Goal: Navigation & Orientation: Find specific page/section

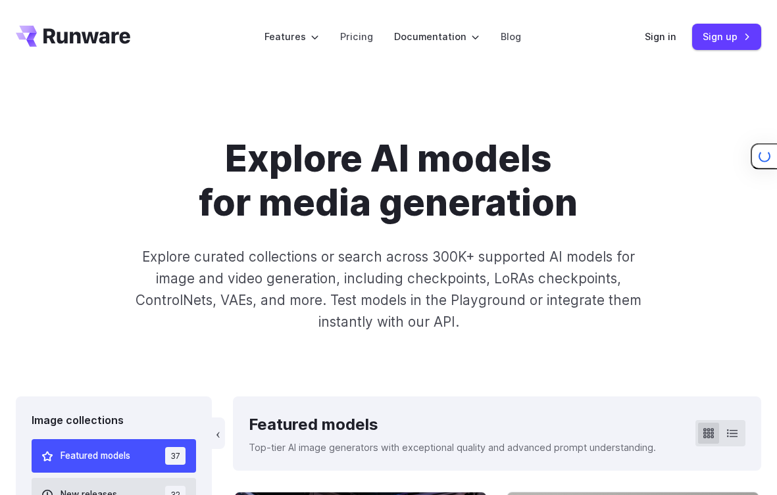
click at [99, 32] on icon "Go to /" at bounding box center [73, 36] width 114 height 21
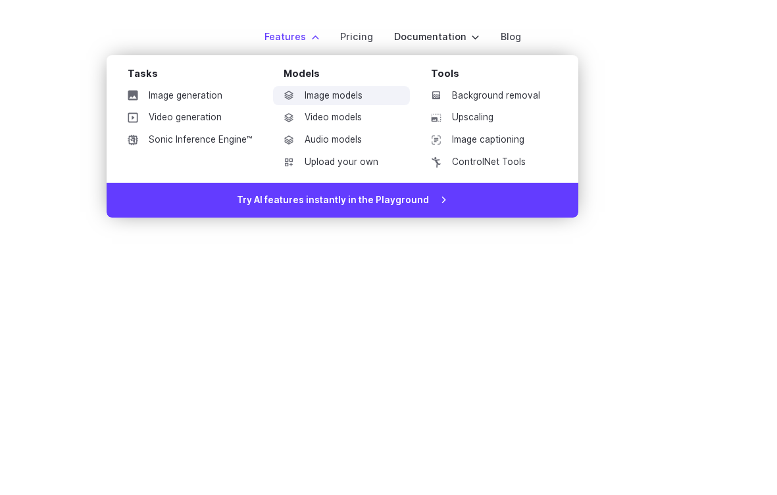
click at [324, 101] on link "Image models" at bounding box center [341, 96] width 137 height 20
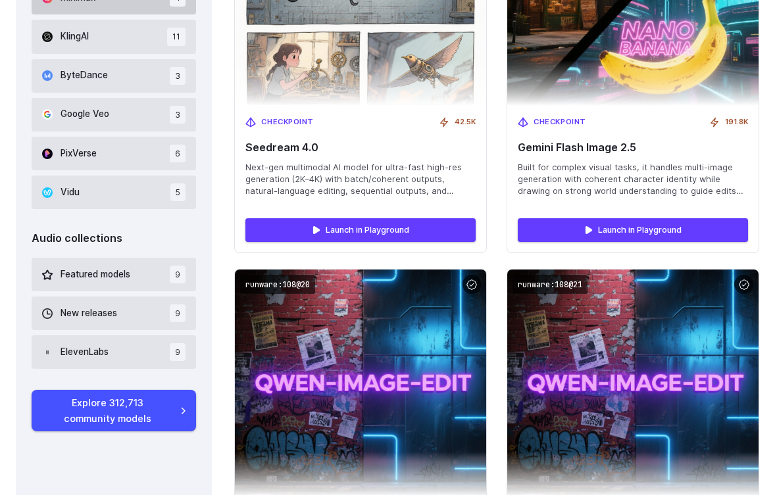
scroll to position [1067, 0]
